Goal: Entertainment & Leisure: Consume media (video, audio)

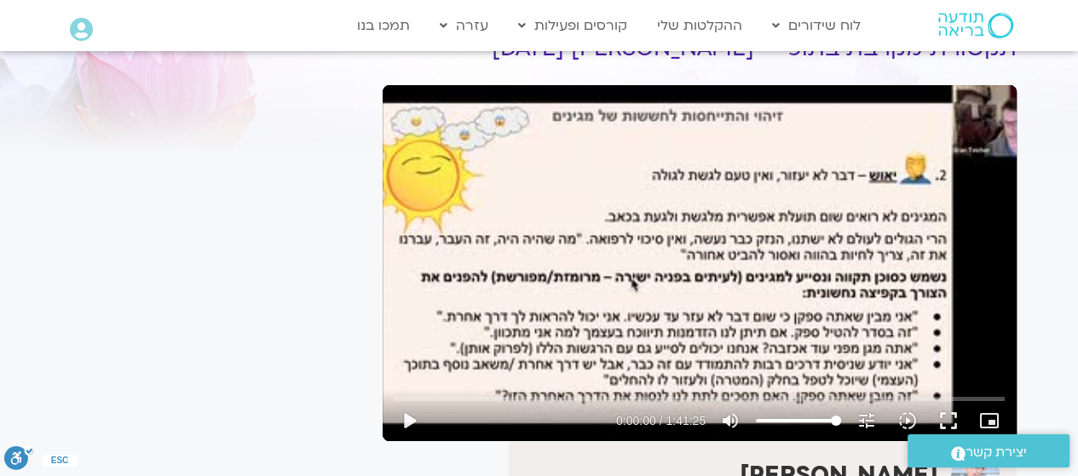
scroll to position [176, 0]
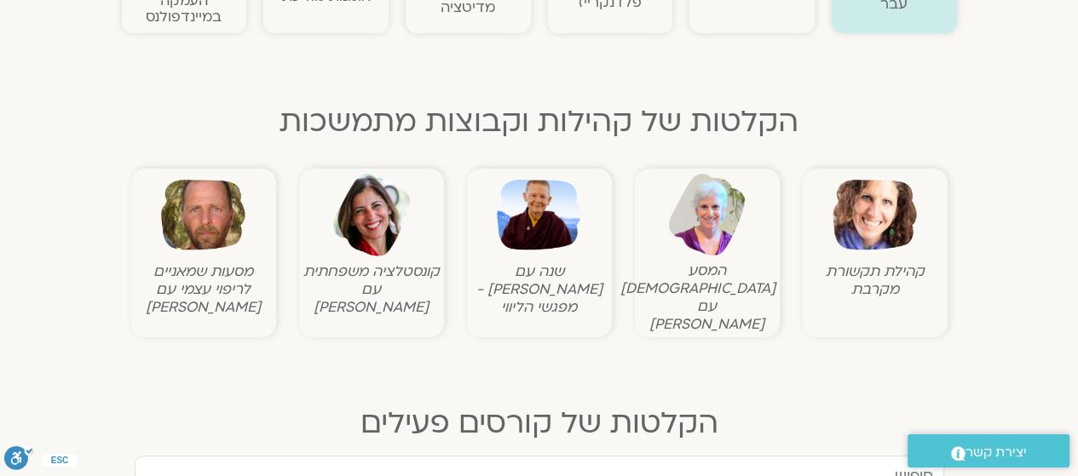
scroll to position [511, 0]
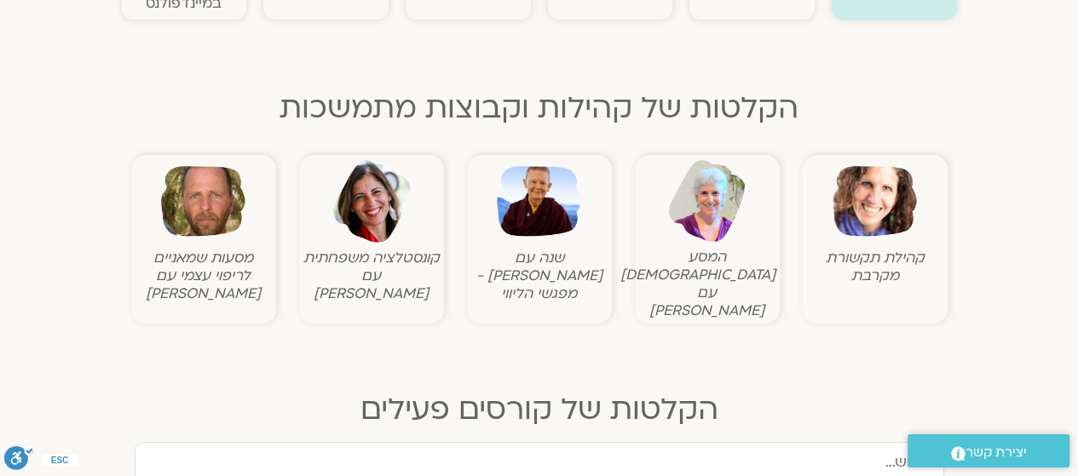
click at [845, 221] on img at bounding box center [875, 201] width 84 height 84
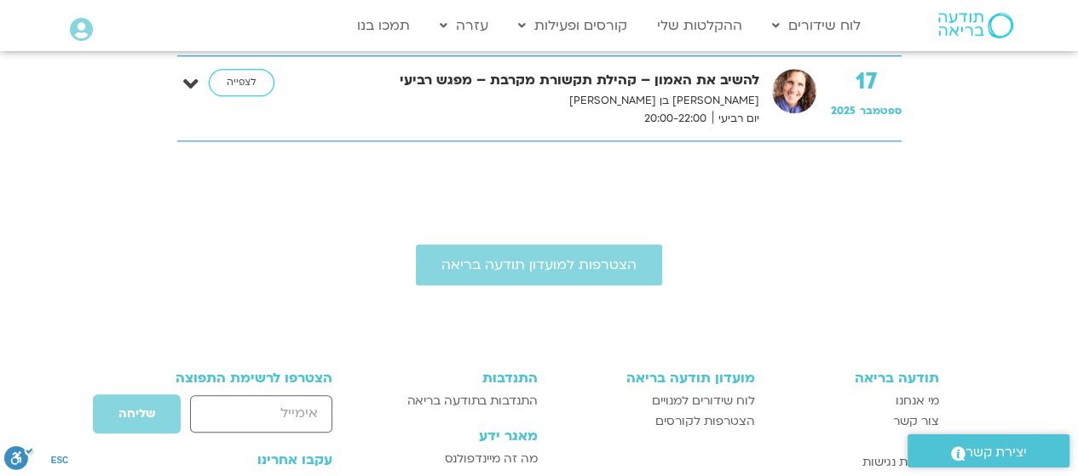
scroll to position [1316, 0]
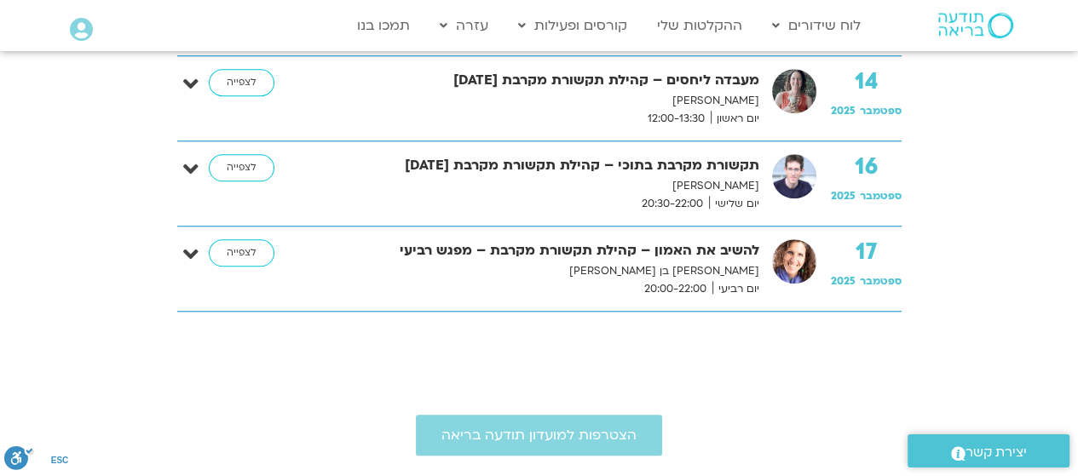
click at [258, 245] on link "לצפייה" at bounding box center [242, 253] width 66 height 27
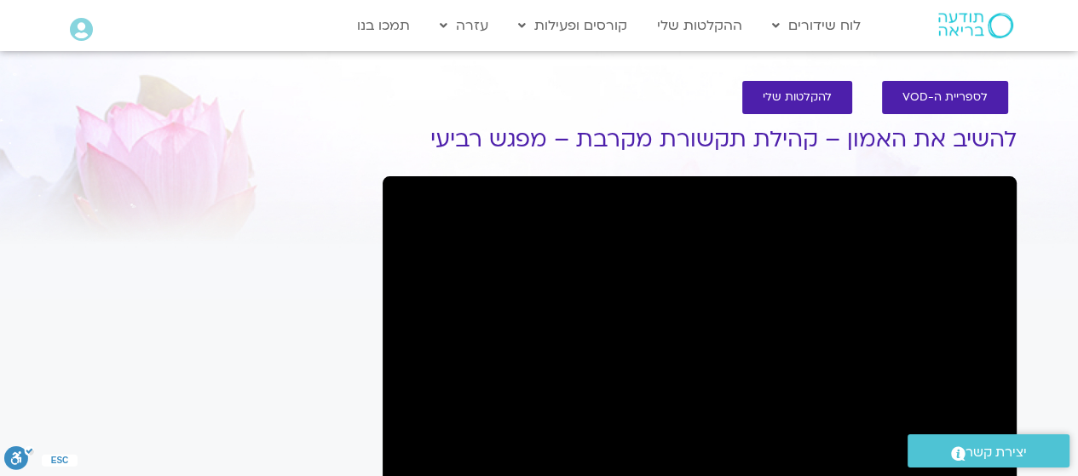
scroll to position [85, 0]
